Goal: Information Seeking & Learning: Learn about a topic

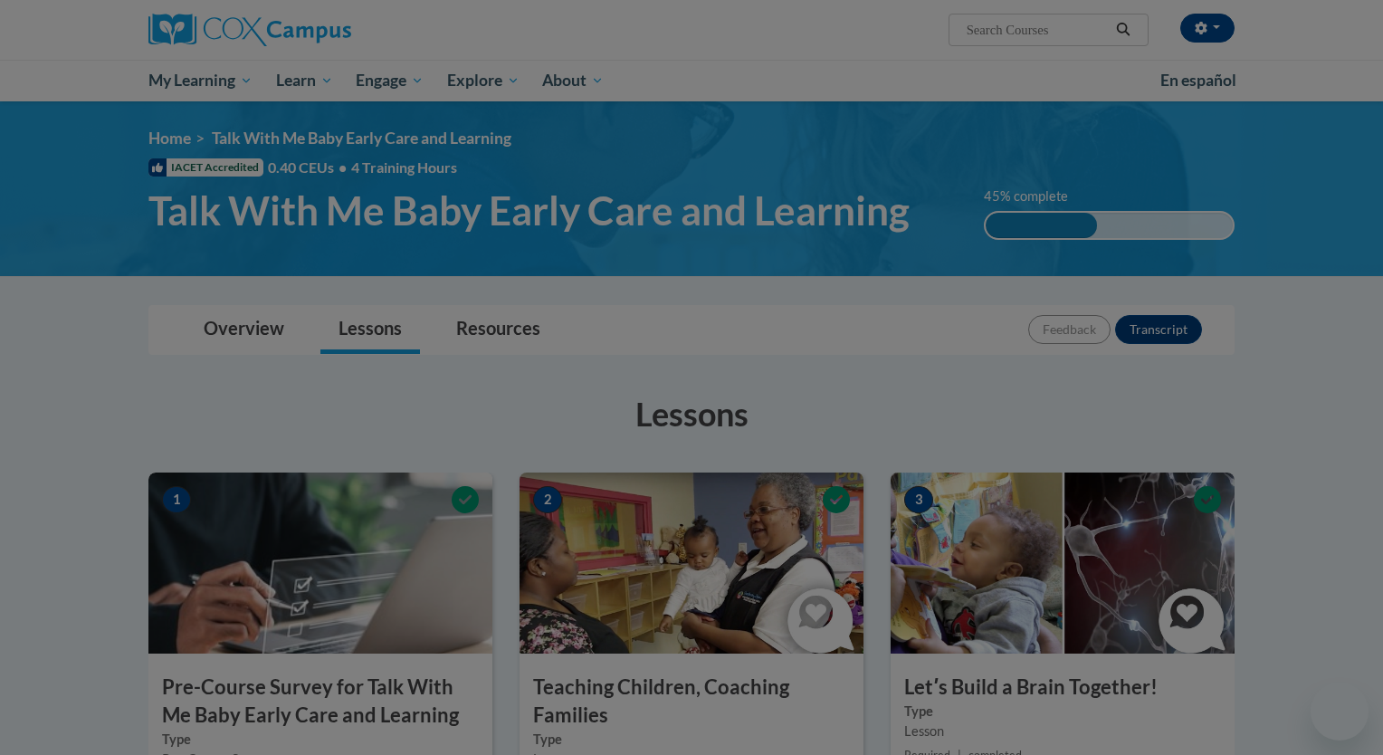
scroll to position [841, 0]
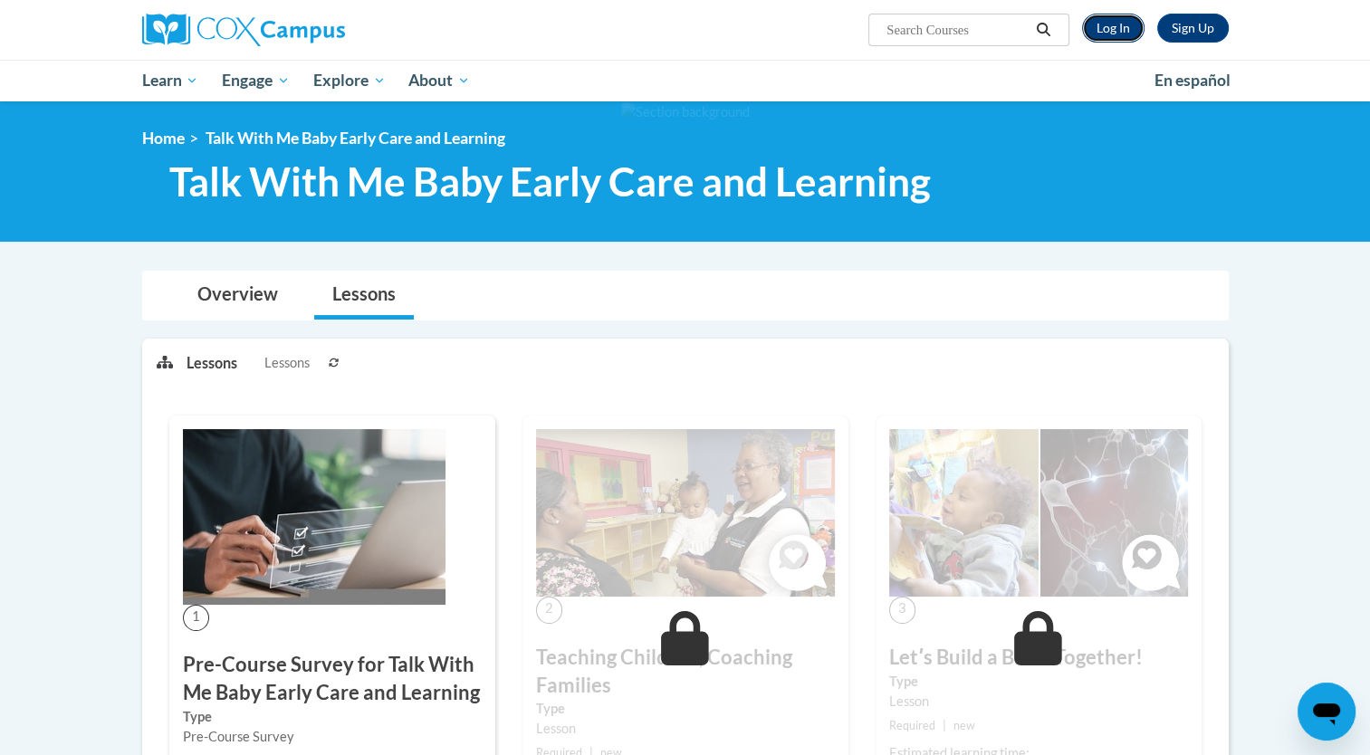
click at [1116, 30] on link "Log In" at bounding box center [1113, 28] width 62 height 29
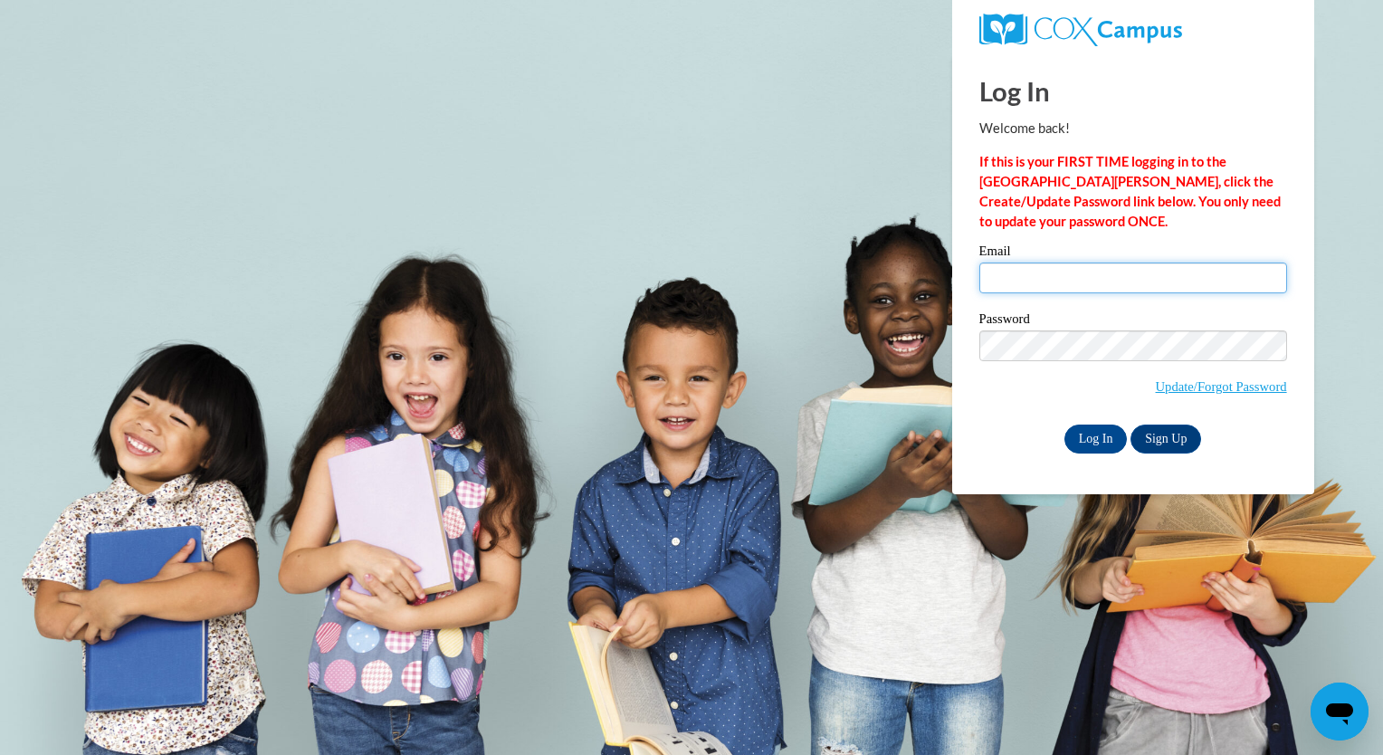
type input "liliana.chavez@capna.org"
click at [1093, 444] on input "Log In" at bounding box center [1096, 439] width 63 height 29
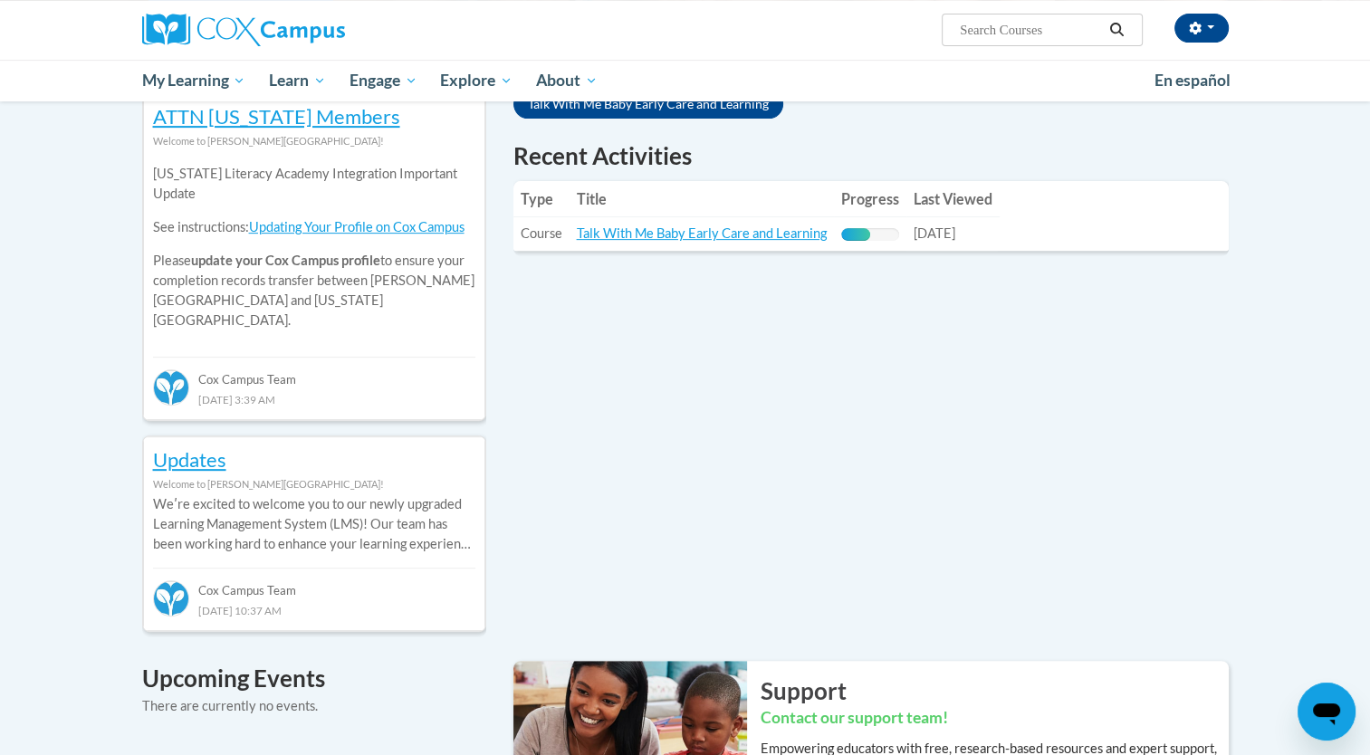
scroll to position [616, 0]
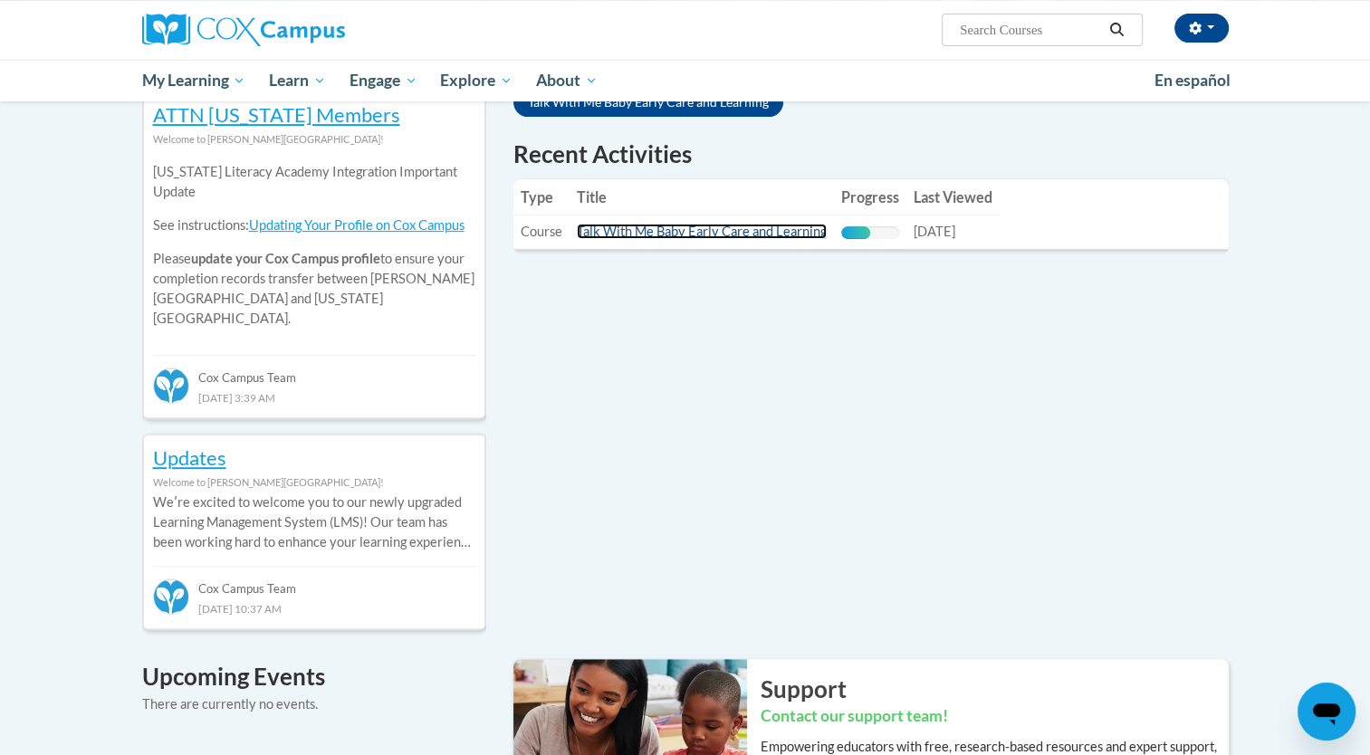
click at [705, 232] on link "Talk With Me Baby Early Care and Learning" at bounding box center [702, 231] width 250 height 15
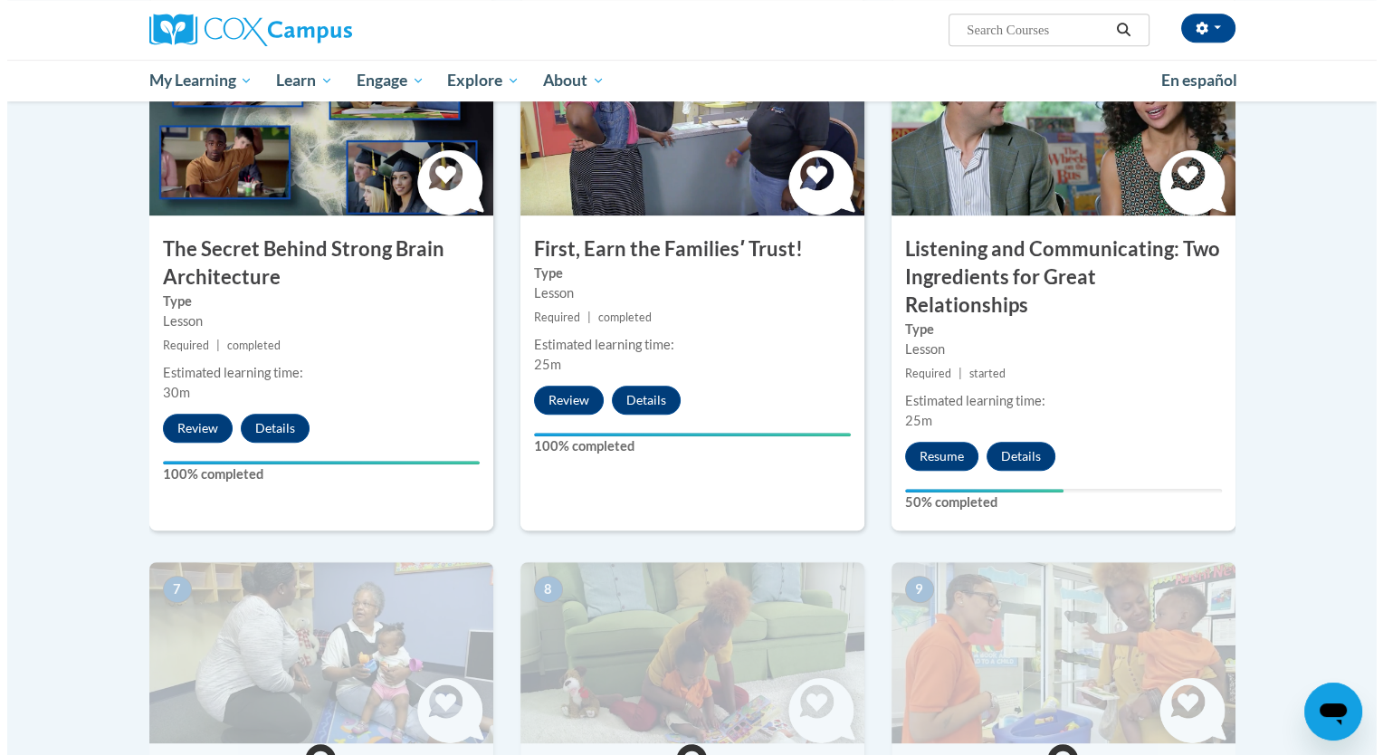
scroll to position [899, 0]
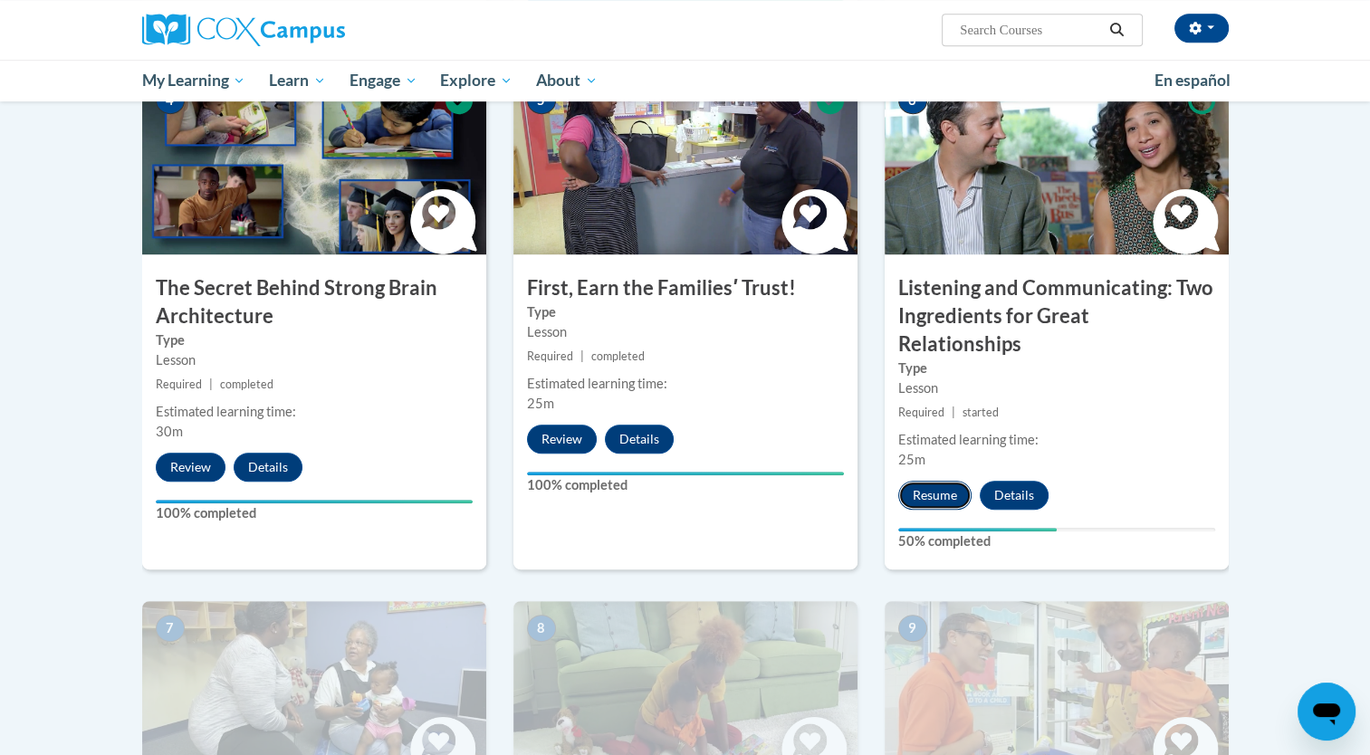
click at [947, 481] on button "Resume" at bounding box center [934, 495] width 73 height 29
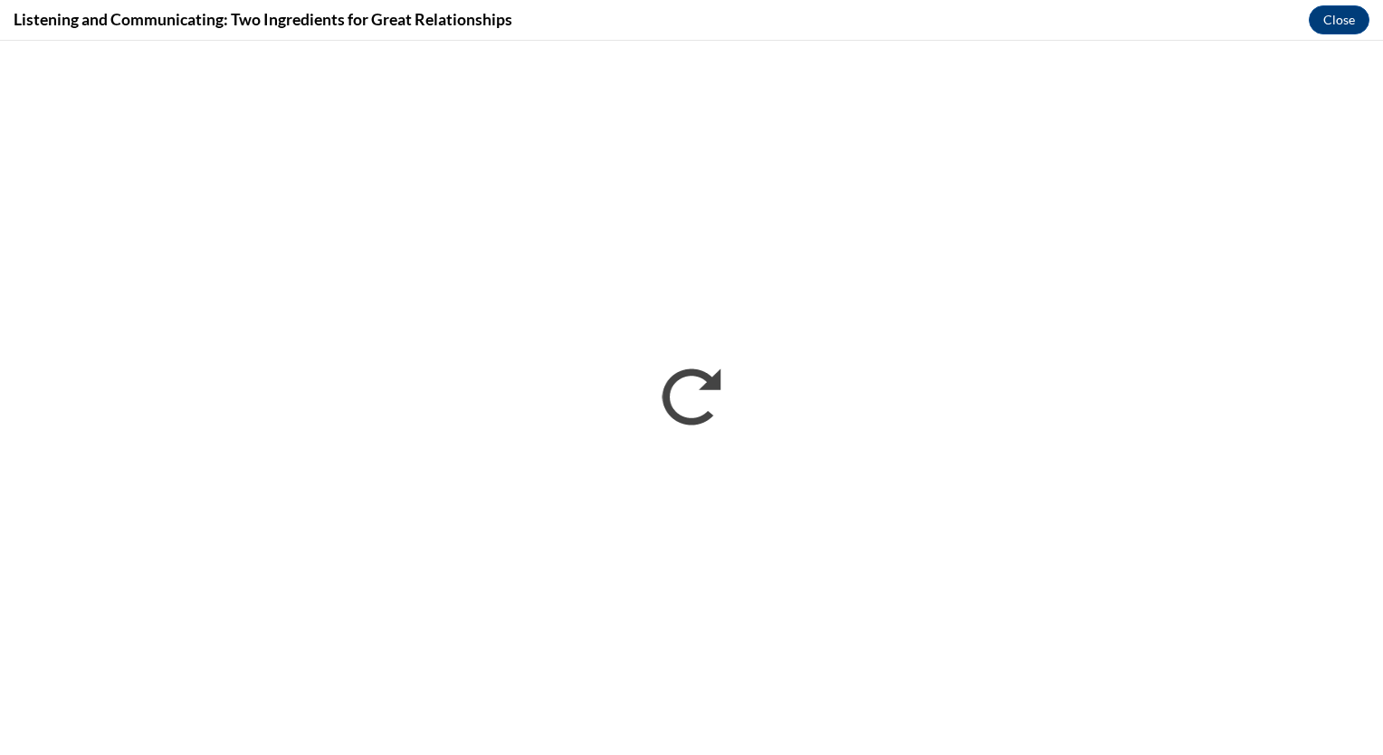
scroll to position [0, 0]
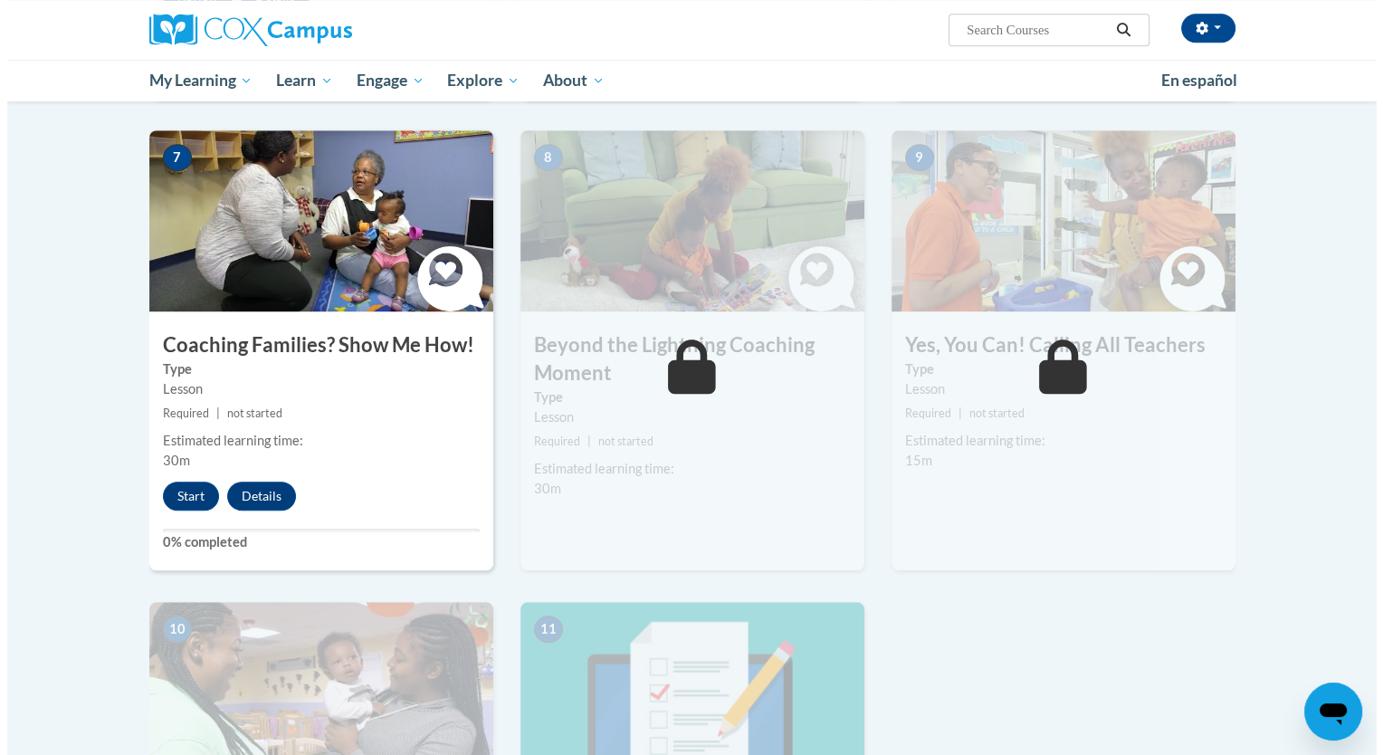
scroll to position [1387, 0]
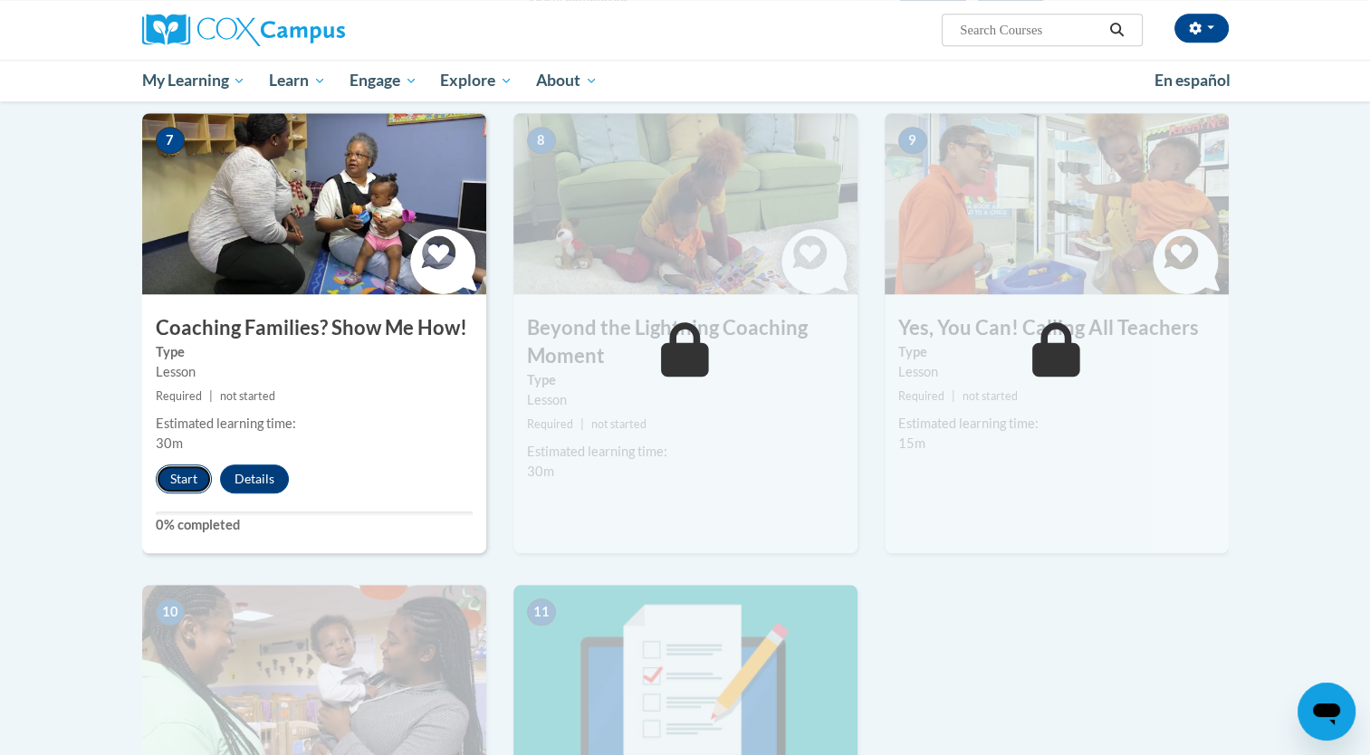
click at [179, 464] on button "Start" at bounding box center [184, 478] width 56 height 29
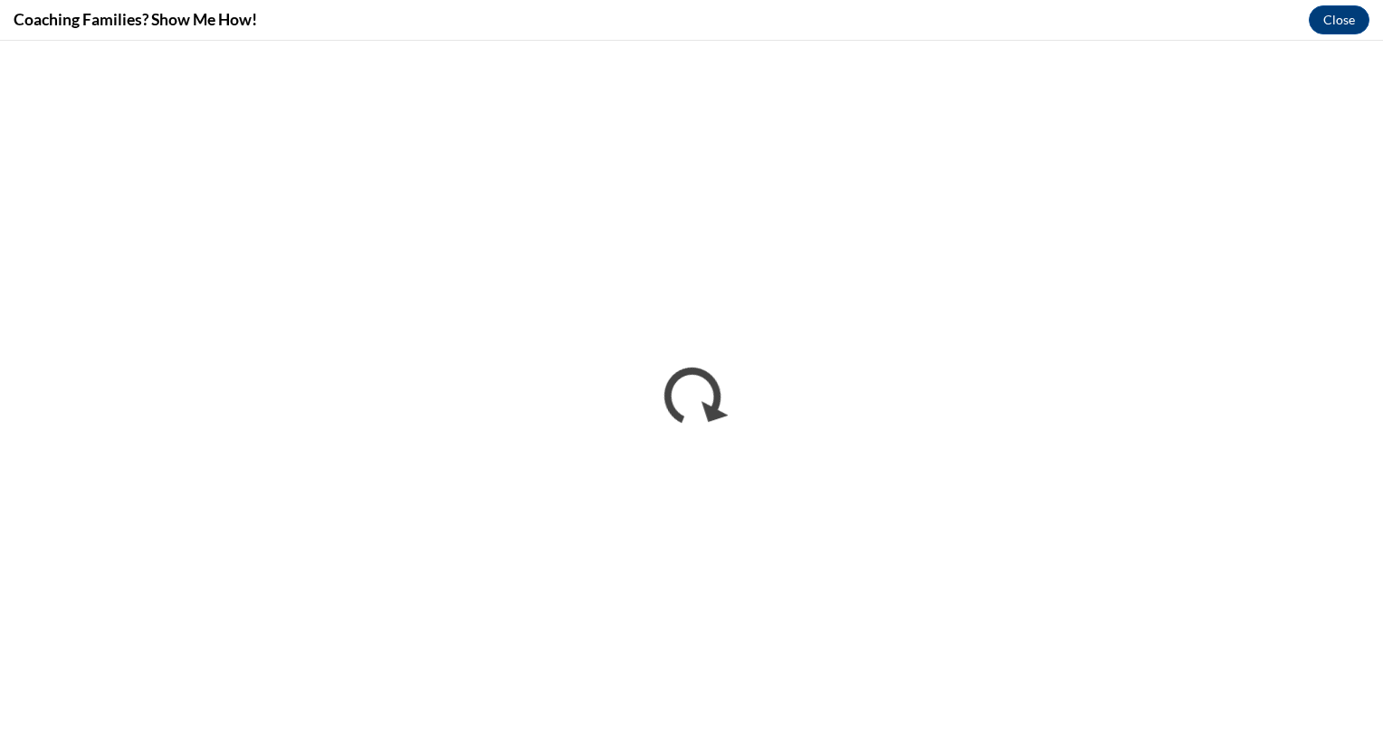
scroll to position [0, 0]
